Goal: Obtain resource: Download file/media

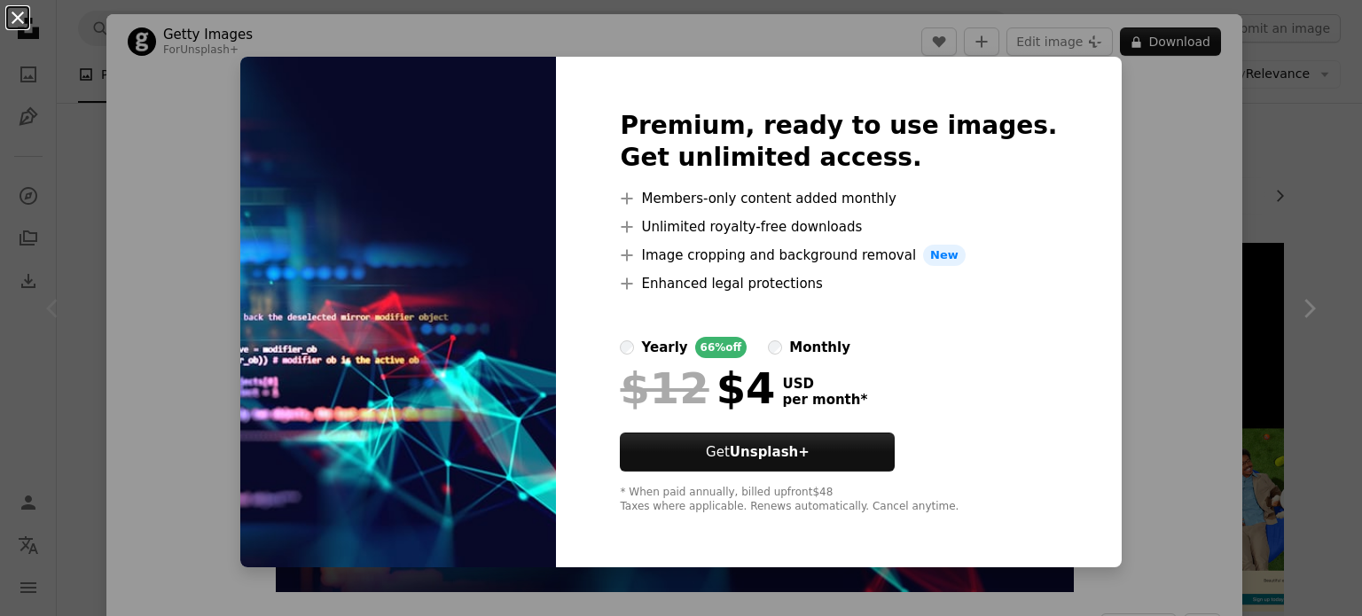
click at [13, 26] on button "An X shape" at bounding box center [17, 17] width 21 height 21
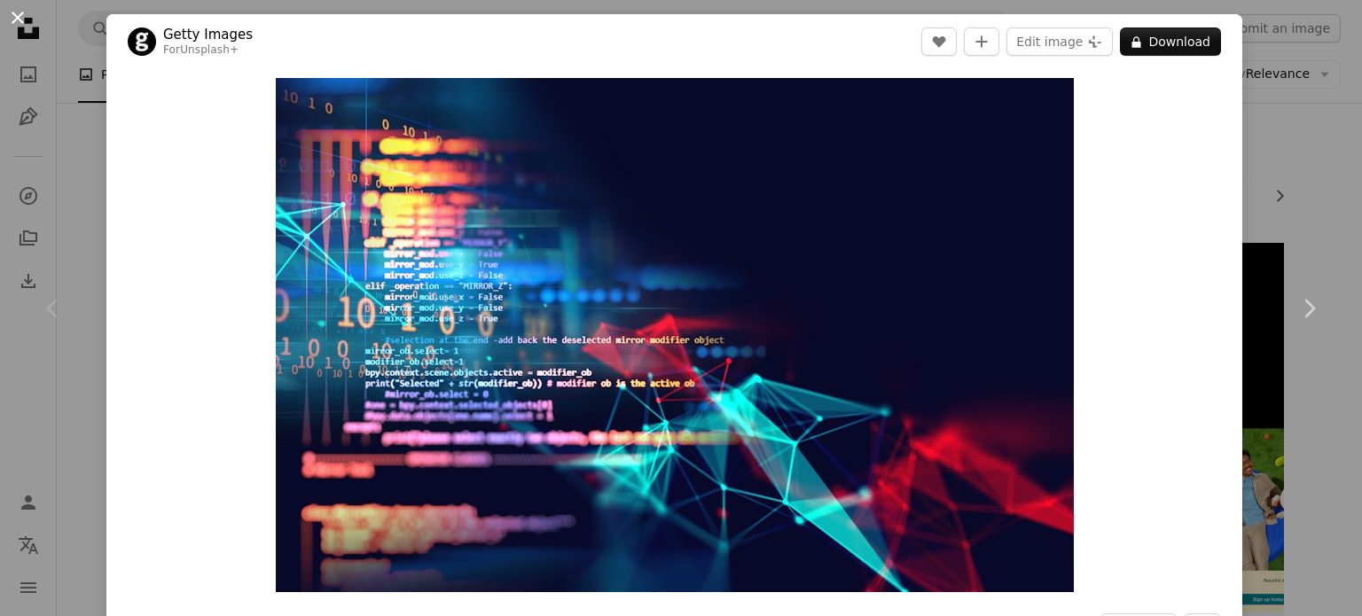
click at [18, 12] on button "An X shape" at bounding box center [17, 17] width 21 height 21
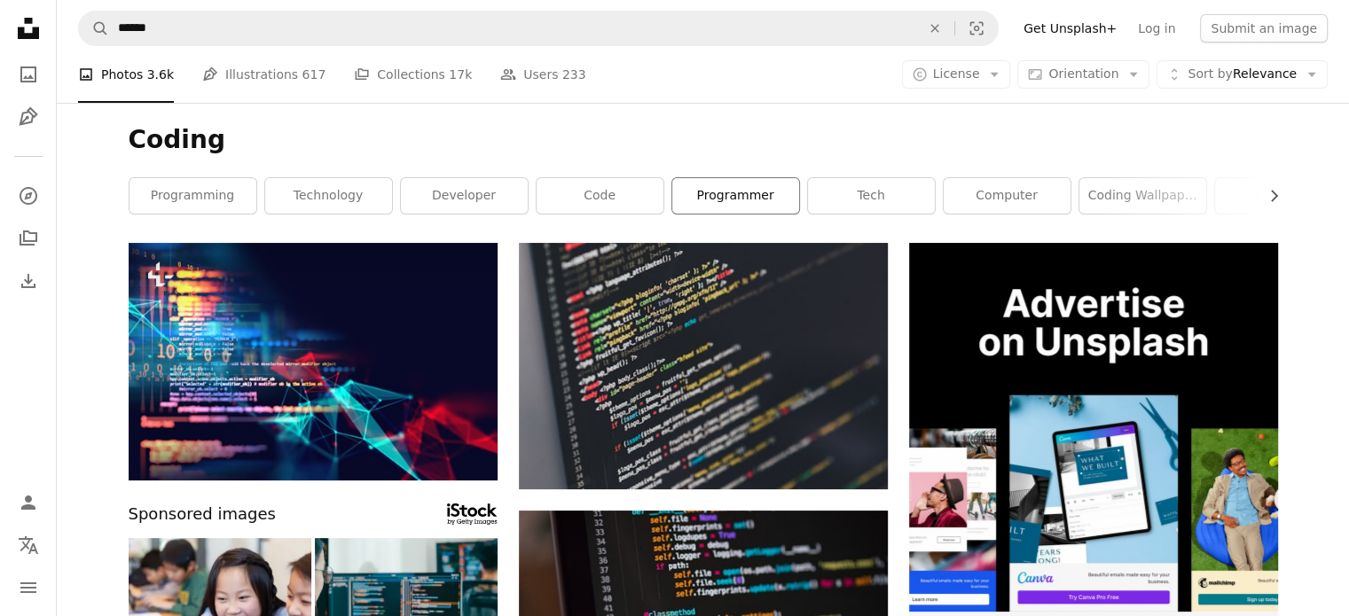
click at [706, 197] on link "programmer" at bounding box center [735, 195] width 127 height 35
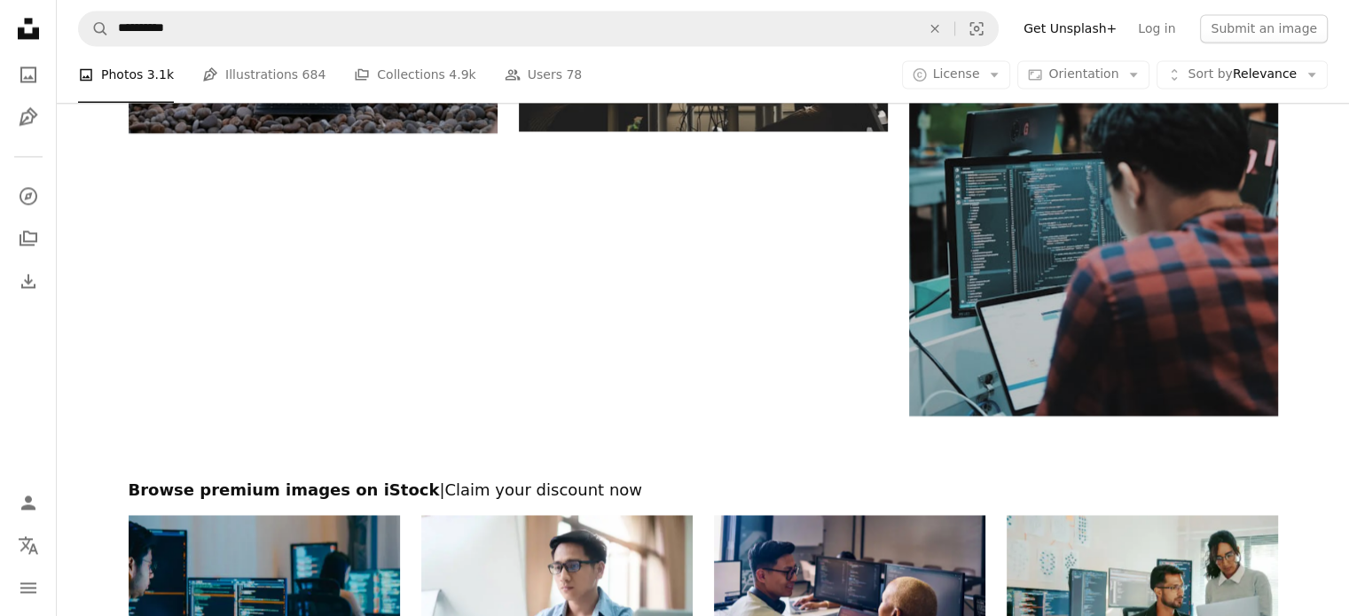
scroll to position [2749, 0]
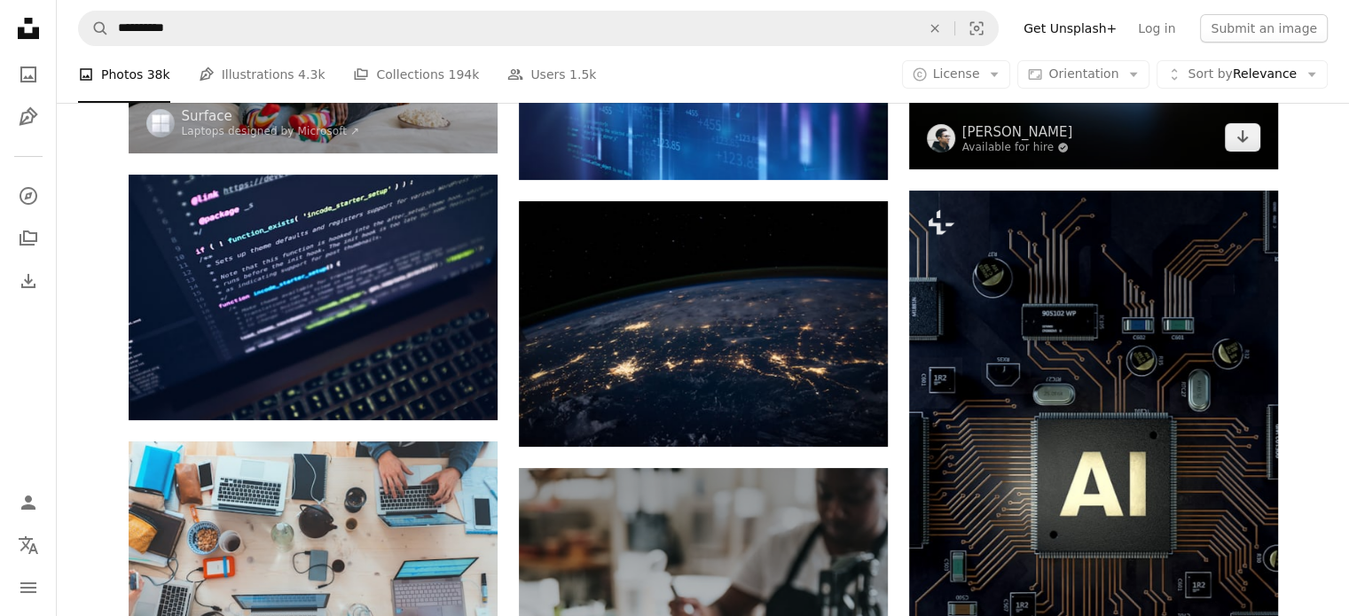
scroll to position [355, 0]
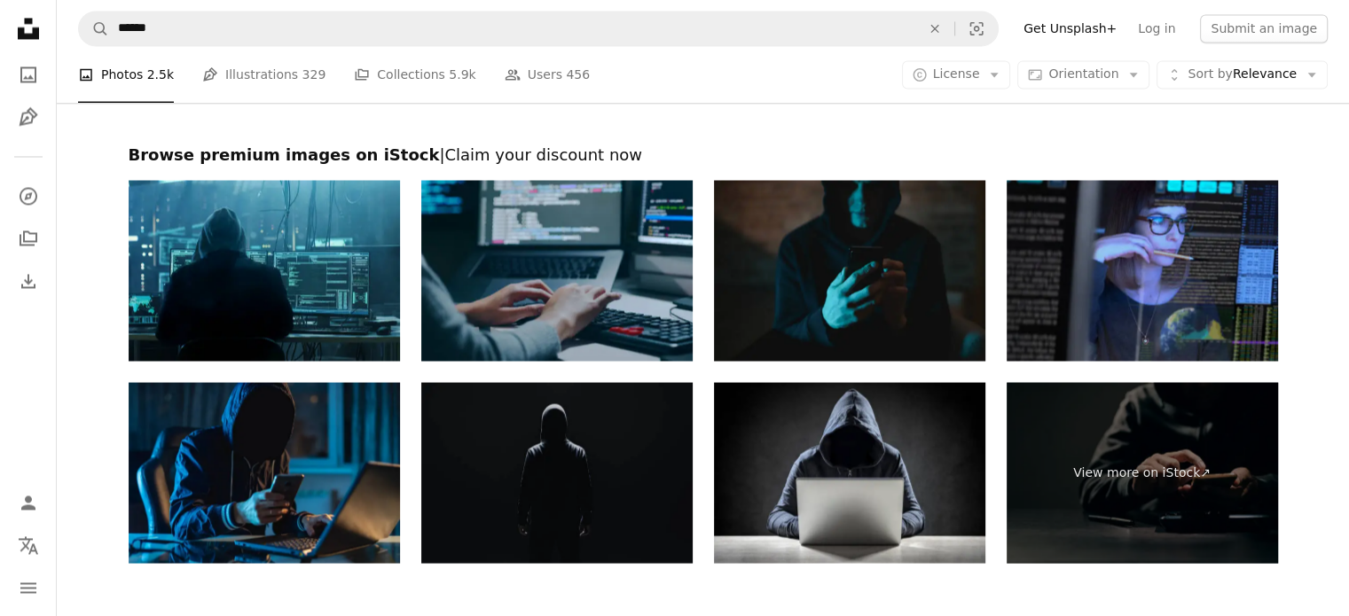
scroll to position [3015, 0]
